Goal: Task Accomplishment & Management: Use online tool/utility

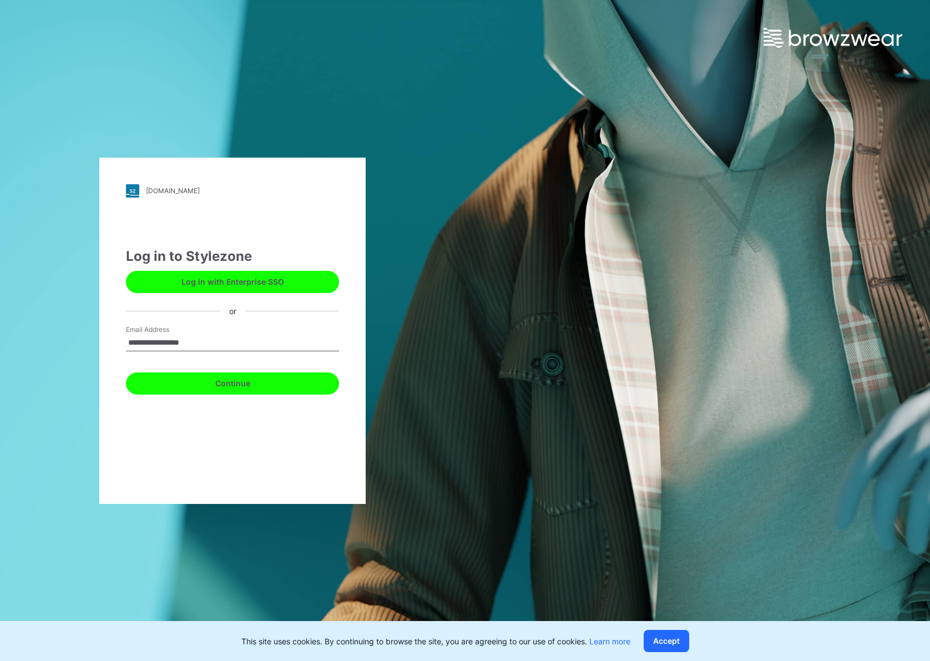
click at [232, 386] on button "Continue" at bounding box center [232, 383] width 213 height 22
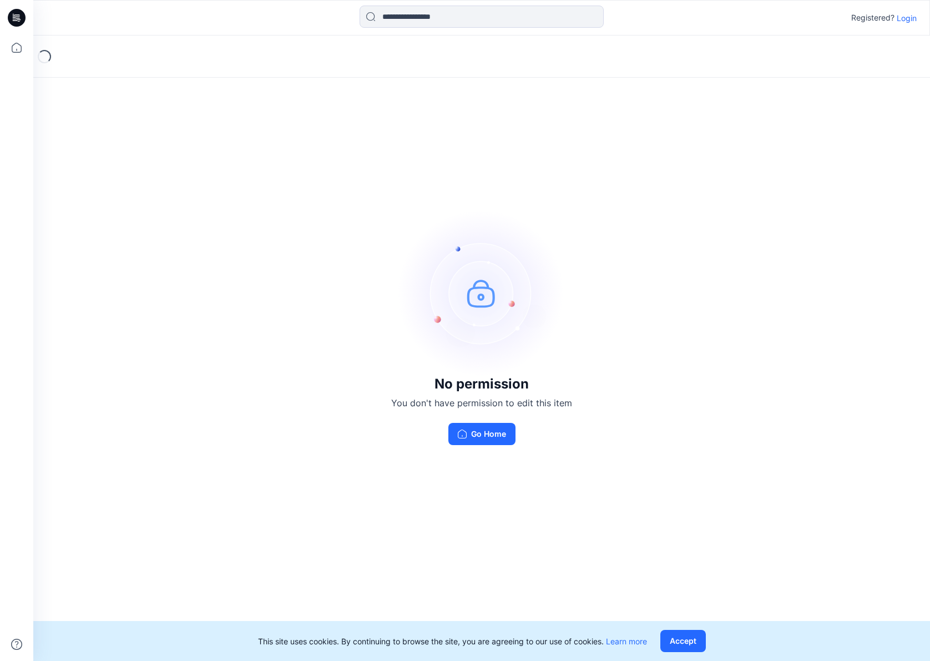
click at [906, 17] on p "Login" at bounding box center [907, 18] width 20 height 12
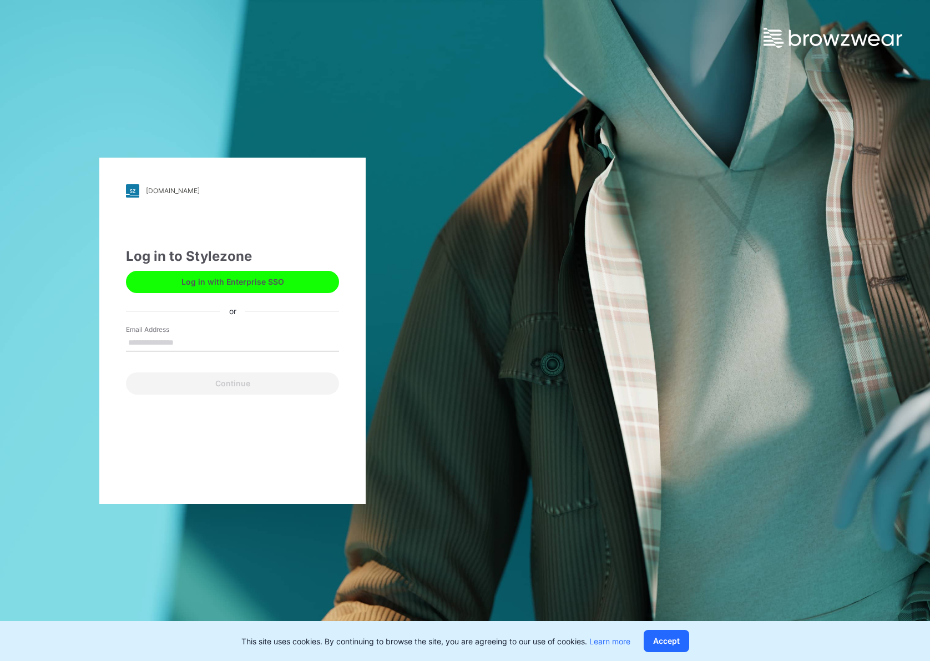
click at [221, 337] on input "Email Address" at bounding box center [232, 343] width 213 height 17
type input "**********"
click at [126, 372] on button "Continue" at bounding box center [232, 383] width 213 height 22
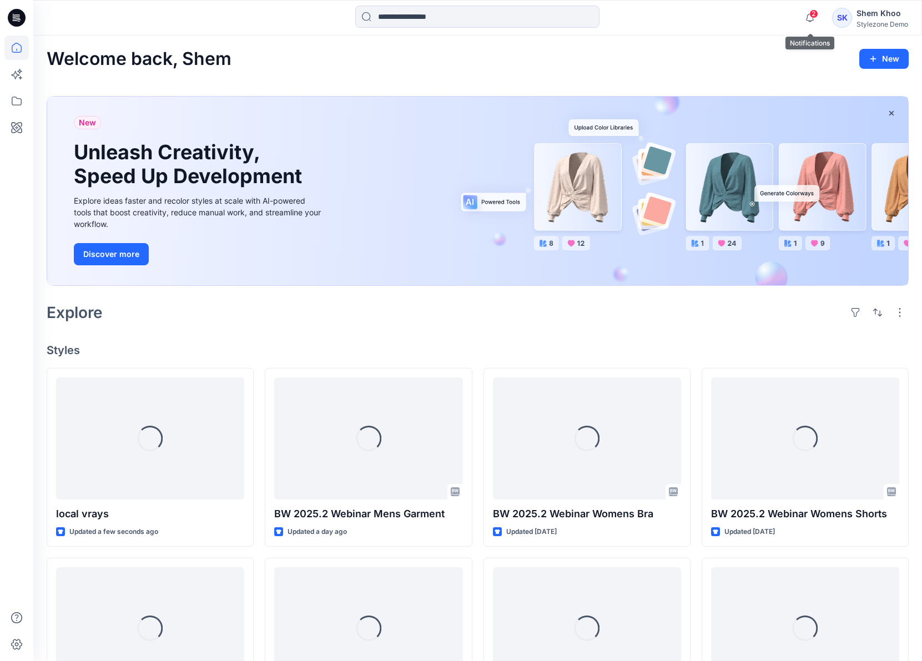
click at [814, 17] on span "2" at bounding box center [813, 13] width 9 height 9
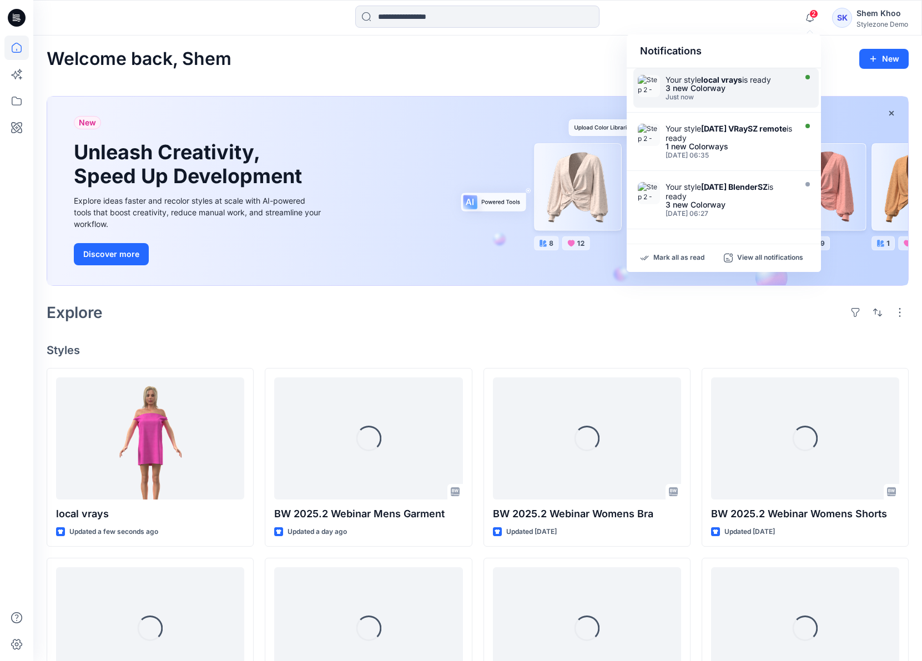
click at [712, 88] on div "3 new Colorway" at bounding box center [729, 88] width 128 height 8
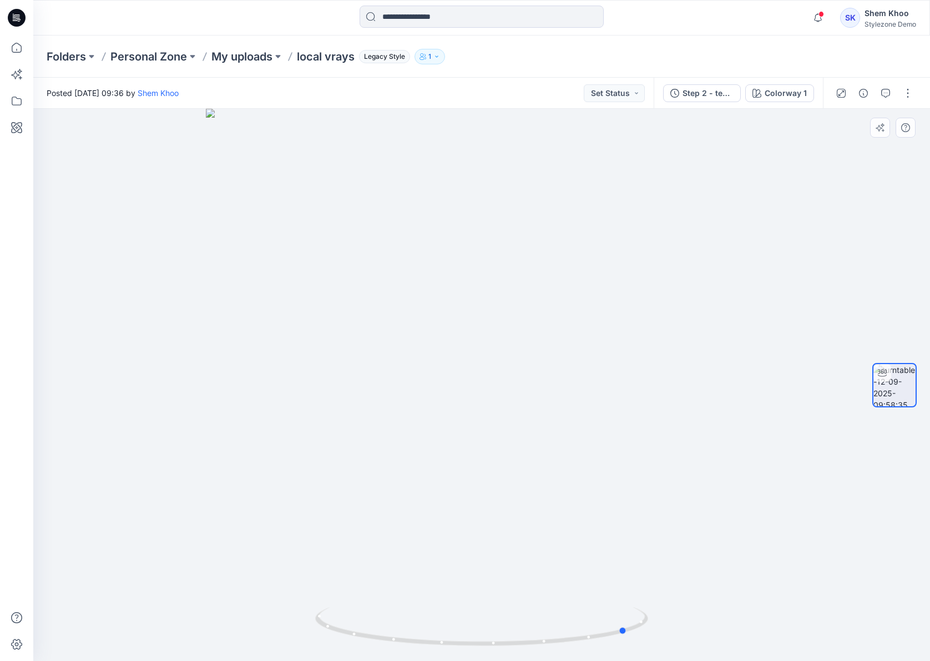
drag, startPoint x: 495, startPoint y: 381, endPoint x: 739, endPoint y: 350, distance: 246.1
click at [738, 351] on div at bounding box center [481, 385] width 897 height 552
click at [795, 95] on div "Colorway 1" at bounding box center [786, 93] width 42 height 12
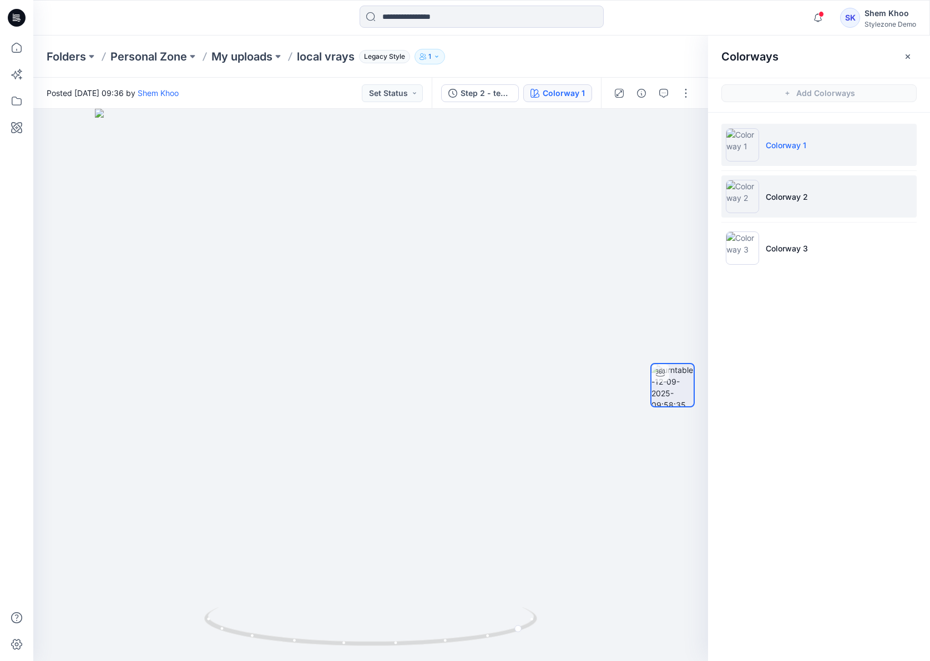
click at [771, 214] on li "Colorway 2" at bounding box center [818, 196] width 195 height 42
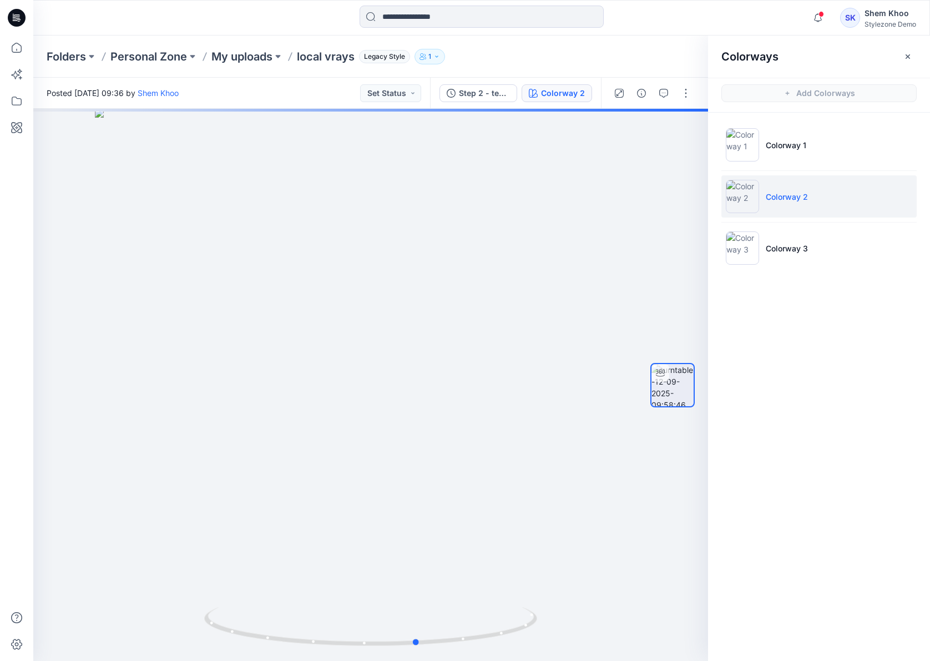
drag, startPoint x: 398, startPoint y: 390, endPoint x: 816, endPoint y: 328, distance: 422.4
click at [796, 342] on div "Colorway 2 Loading... Material Properties Loading... Colorways Add Colorways Co…" at bounding box center [481, 385] width 897 height 552
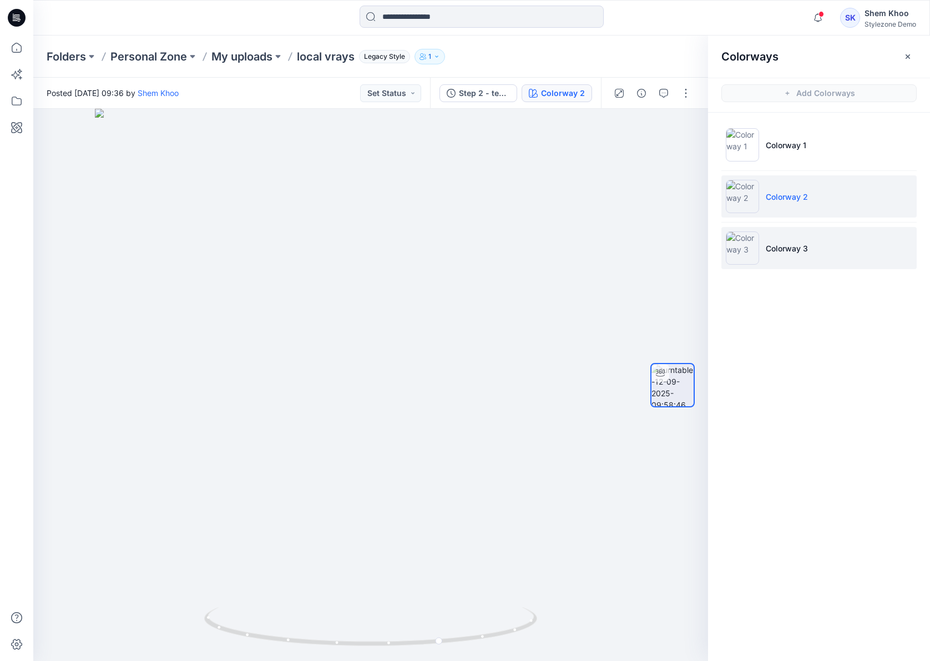
click at [810, 257] on li "Colorway 3" at bounding box center [818, 248] width 195 height 42
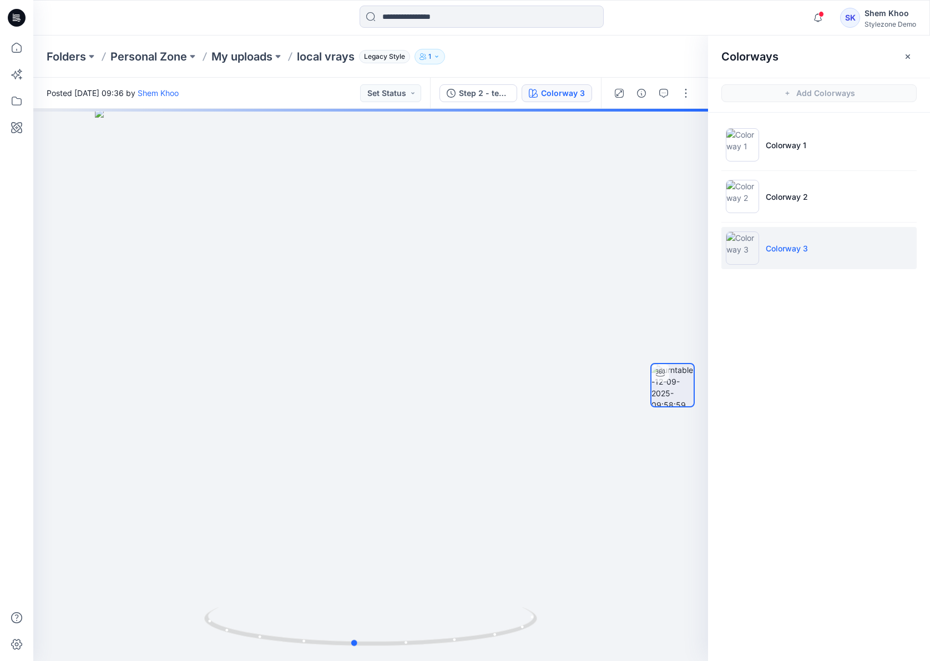
drag, startPoint x: 344, startPoint y: 383, endPoint x: 985, endPoint y: 362, distance: 641.8
click at [929, 362] on html "Notifications Your style local vrays is ready 3 new Colorway Just now Your styl…" at bounding box center [465, 330] width 930 height 661
